Goal: Book appointment/travel/reservation

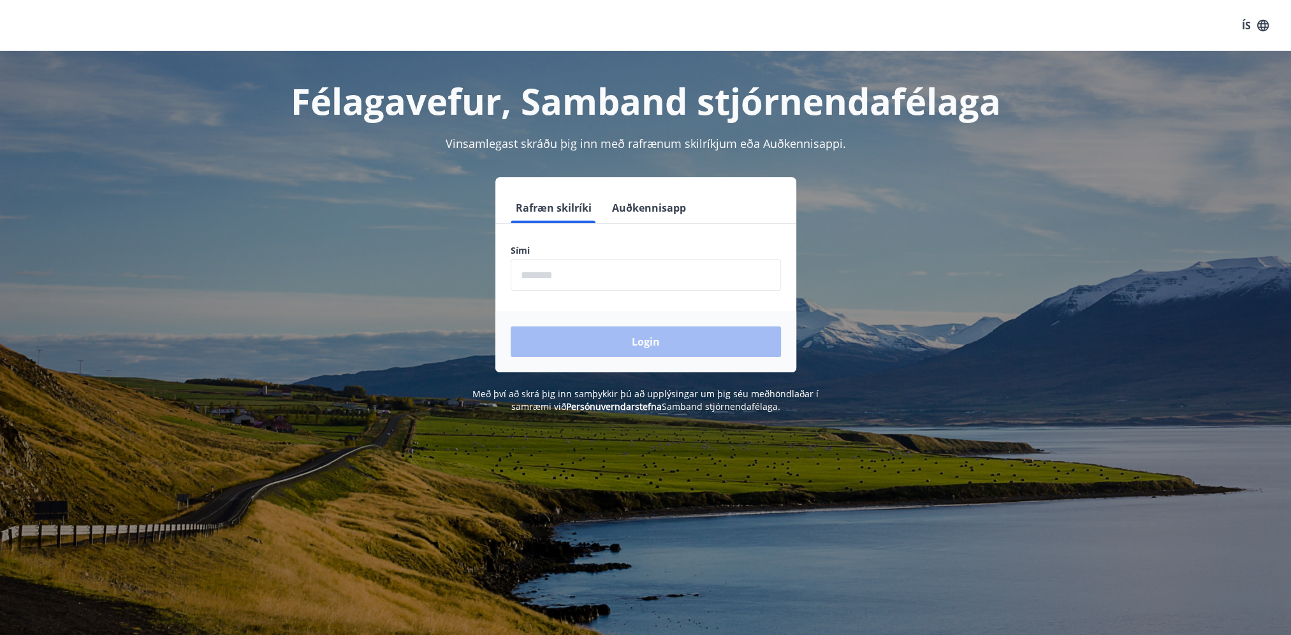
click at [539, 275] on input "phone" at bounding box center [645, 274] width 270 height 31
type input "********"
click at [638, 344] on button "Login" at bounding box center [645, 341] width 270 height 31
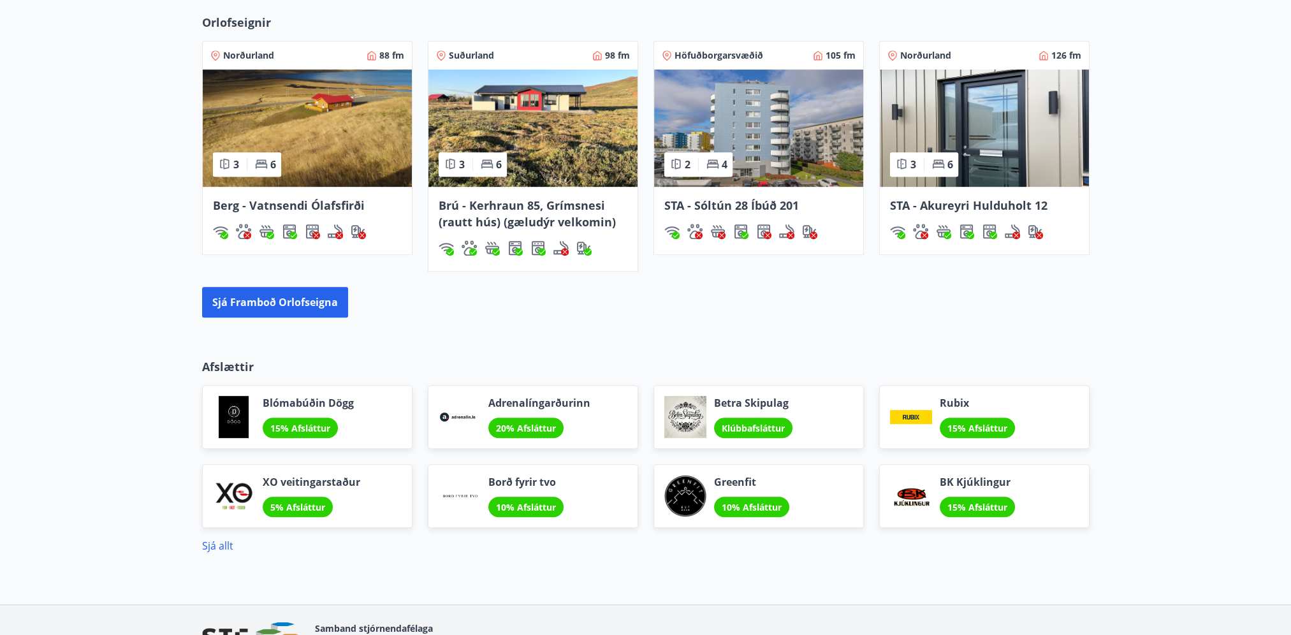
scroll to position [829, 0]
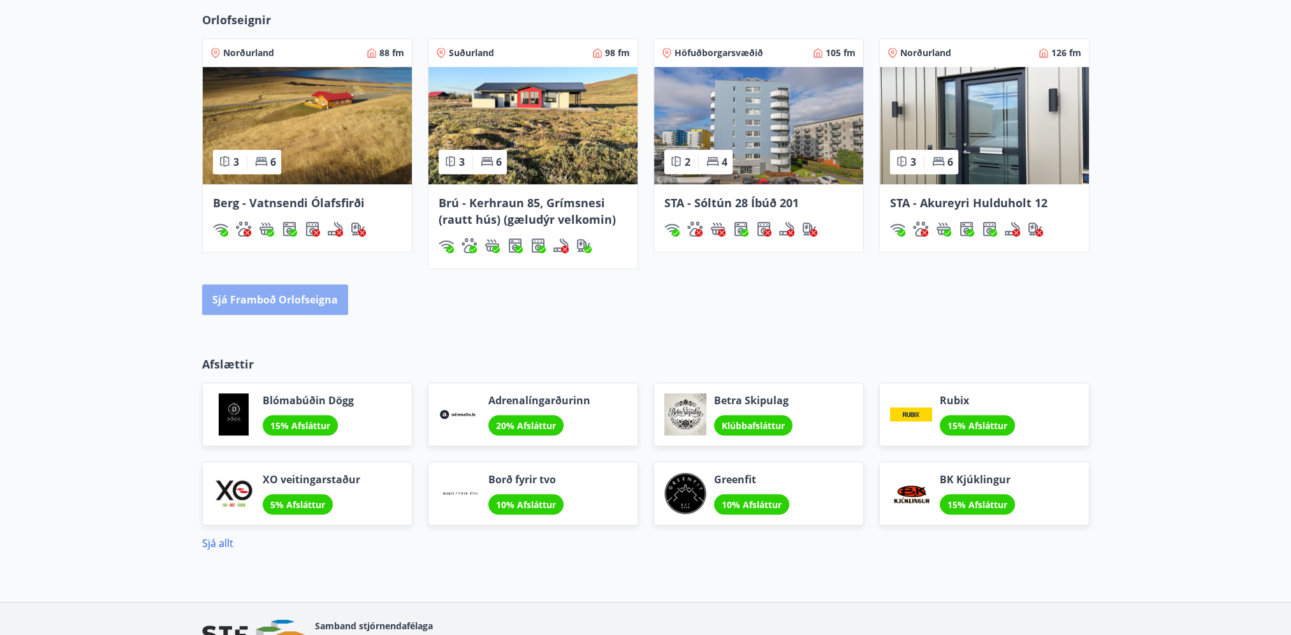
click at [278, 298] on button "Sjá framboð orlofseigna" at bounding box center [275, 299] width 146 height 31
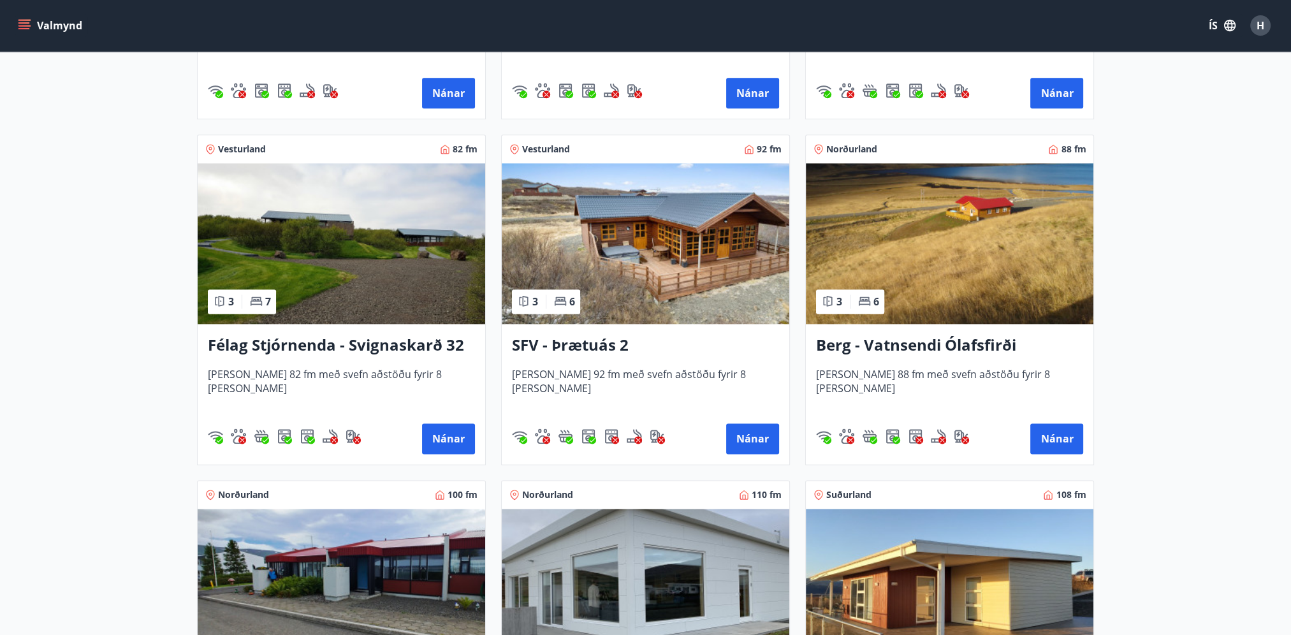
scroll to position [2231, 0]
click at [362, 344] on h3 "Félag Stjórnenda - Svignaskarð 32" at bounding box center [341, 345] width 267 height 23
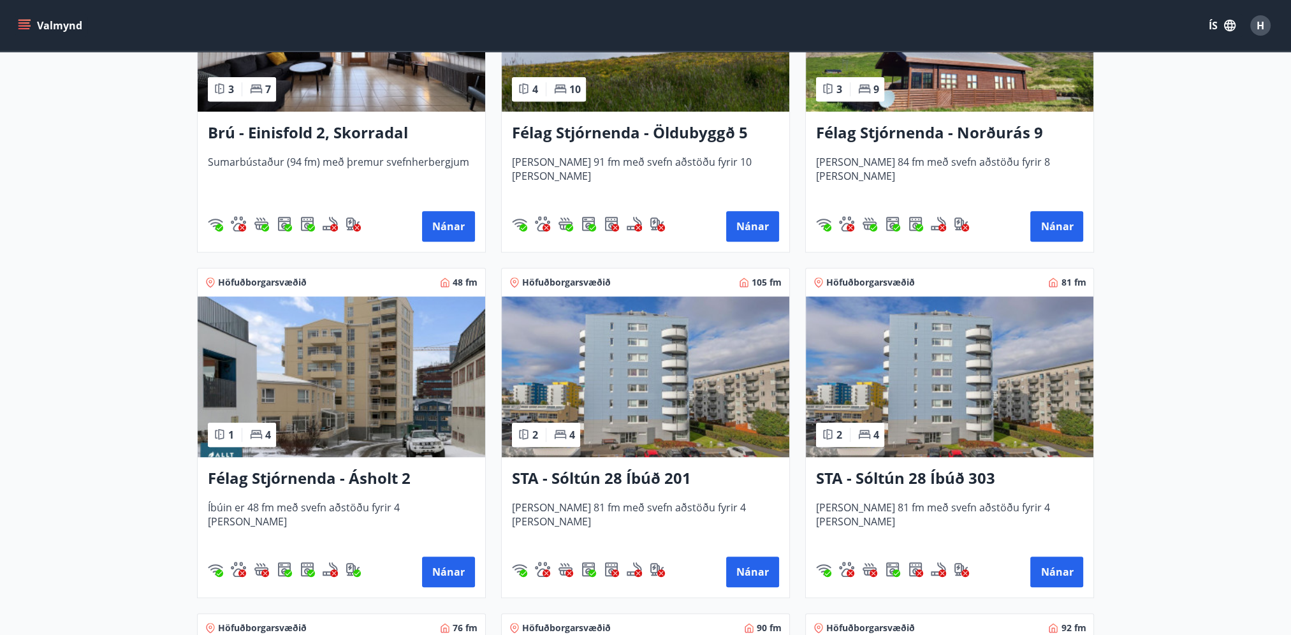
scroll to position [1083, 0]
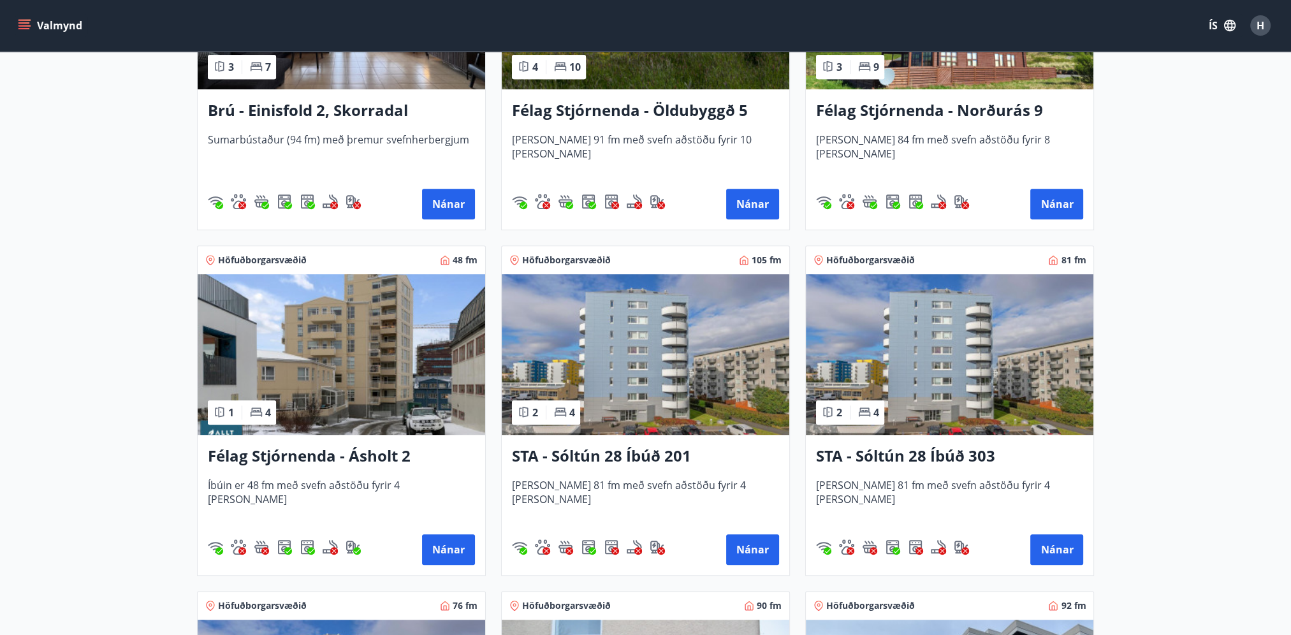
click at [300, 451] on h3 "Félag Stjórnenda - Ásholt 2" at bounding box center [341, 456] width 267 height 23
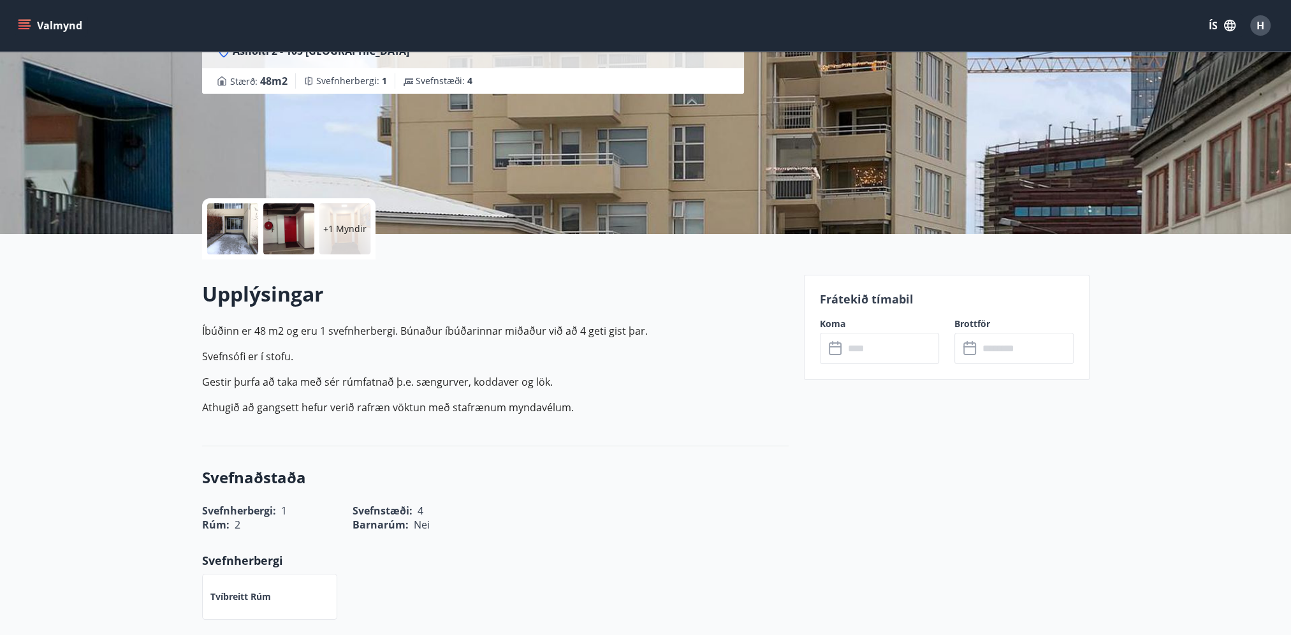
scroll to position [127, 0]
